Goal: Information Seeking & Learning: Learn about a topic

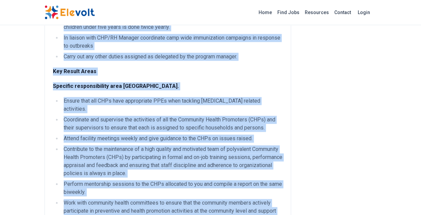
scroll to position [409, 0]
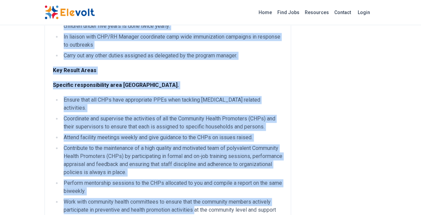
drag, startPoint x: 54, startPoint y: 46, endPoint x: 196, endPoint y: 196, distance: 207.0
click at [196, 196] on div "Job Description The CHP officer reports directly to the CHP/RH/HIV Manager, he/…" at bounding box center [168, 94] width 230 height 855
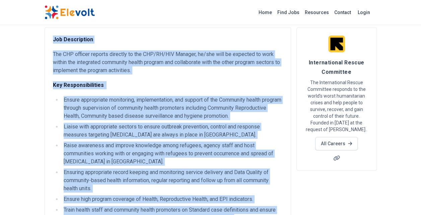
scroll to position [0, 0]
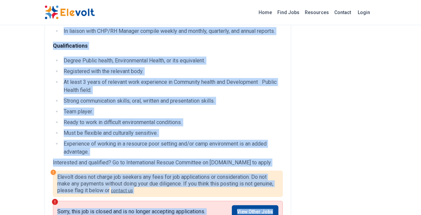
scroll to position [786, 0]
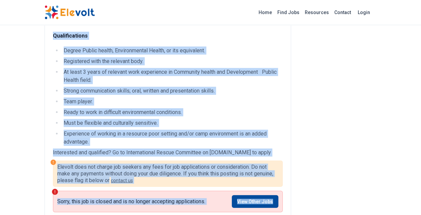
drag, startPoint x: 53, startPoint y: 79, endPoint x: 280, endPoint y: 145, distance: 237.0
copy div "Lor Ipsumdolors Ame CON adipisc elitsed doeiusmo te inc UTL/ET/DOL Magnaal, en/…"
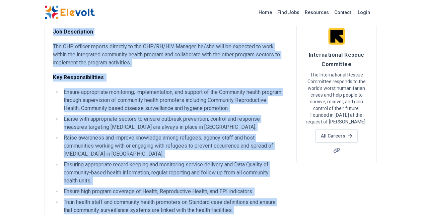
scroll to position [48, 0]
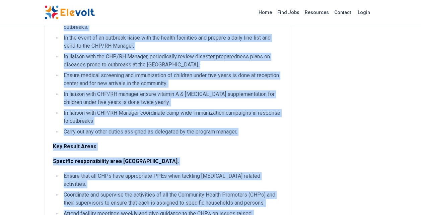
scroll to position [374, 0]
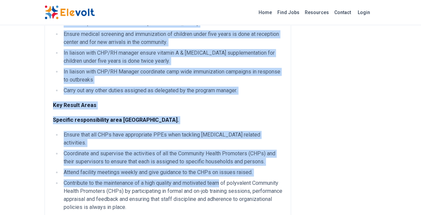
drag, startPoint x: 53, startPoint y: 32, endPoint x: 178, endPoint y: 113, distance: 149.0
click at [178, 113] on div "Job Description The CHP officer reports directly to the CHP/RH/HIV Manager, he/…" at bounding box center [168, 129] width 230 height 855
copy div "Lor Ipsumdolors Ame CON adipisc elitsed doeiusmo te inc UTL/ET/DOL Magnaal, en/…"
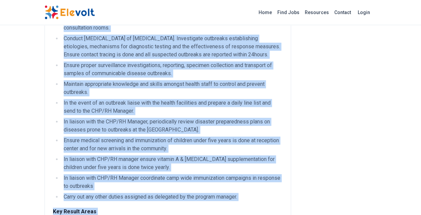
scroll to position [274, 0]
